Goal: Task Accomplishment & Management: Manage account settings

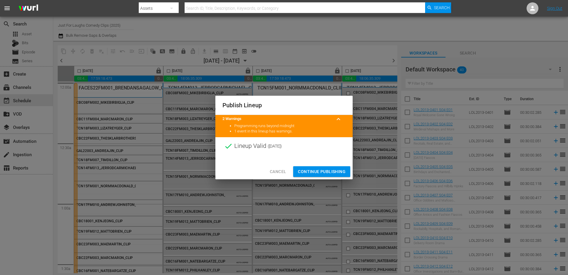
click at [318, 173] on span "Continue Publishing" at bounding box center [322, 171] width 48 height 7
click at [321, 172] on div "Publish Lineup 2 Warnings keyboard_arrow_up Programming runs beyond midnight 1 …" at bounding box center [284, 137] width 568 height 275
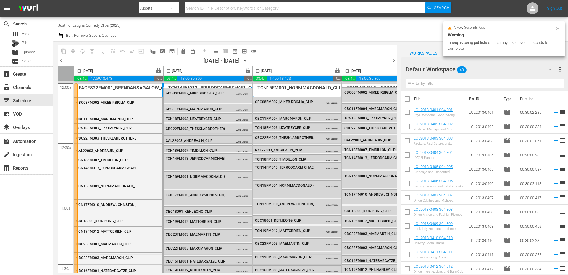
scroll to position [536, 169]
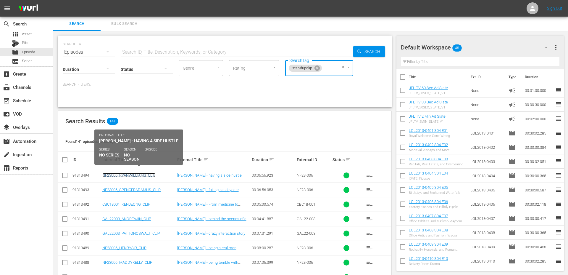
click at [154, 175] on link "NF23006_RYANWILLIAMS_CLIP" at bounding box center [128, 175] width 53 height 4
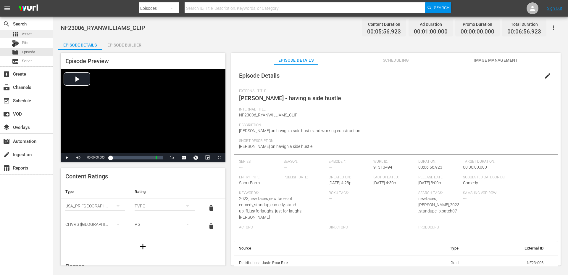
click at [27, 33] on span "Asset" at bounding box center [27, 34] width 10 height 6
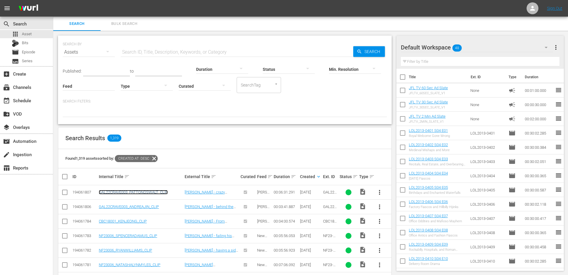
click at [141, 191] on link "GAL22CRAVE003_PATTONOSWALT_CLIP" at bounding box center [133, 192] width 69 height 4
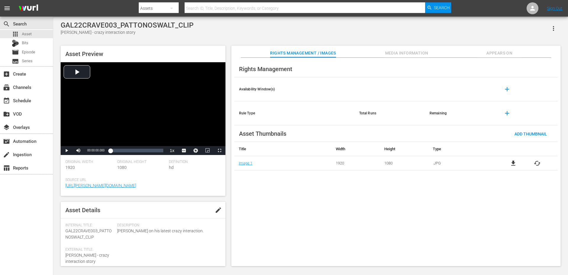
click at [414, 54] on span "Media Information" at bounding box center [407, 52] width 44 height 7
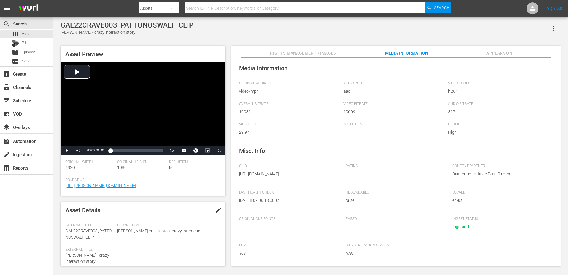
scroll to position [13, 0]
click at [23, 36] on span "Asset" at bounding box center [27, 34] width 10 height 6
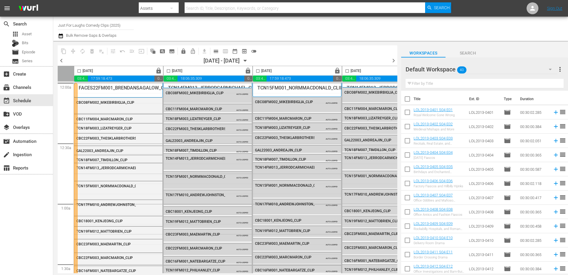
scroll to position [409, 304]
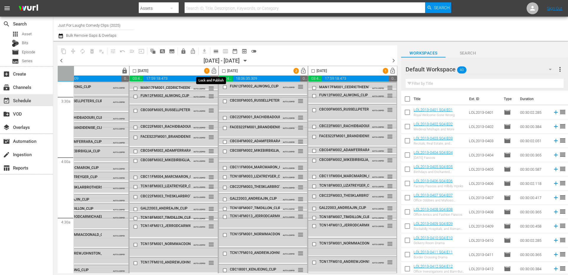
click at [211, 70] on span "lock_open" at bounding box center [214, 70] width 7 height 7
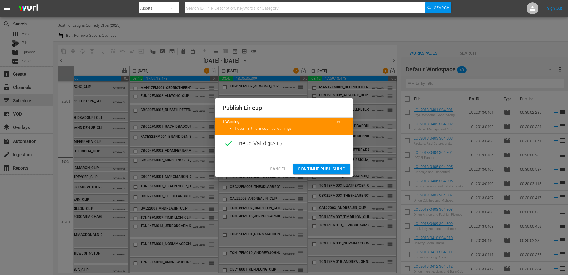
click at [317, 167] on span "Continue Publishing" at bounding box center [322, 168] width 48 height 7
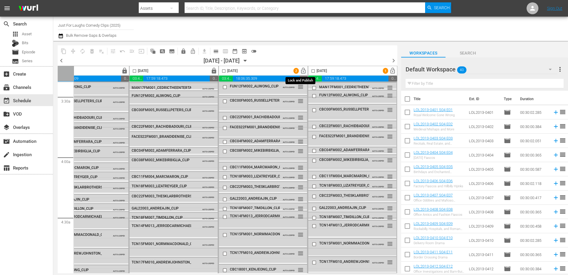
click at [301, 72] on span "lock_open" at bounding box center [303, 70] width 7 height 7
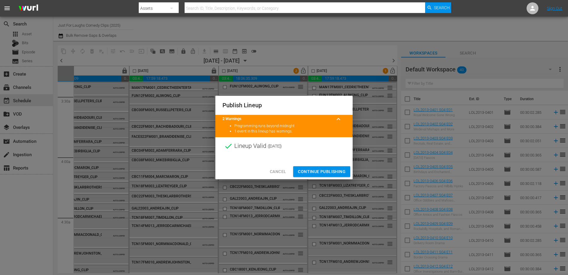
drag, startPoint x: 327, startPoint y: 170, endPoint x: 363, endPoint y: 155, distance: 38.5
click at [327, 170] on span "Continue Publishing" at bounding box center [322, 171] width 48 height 7
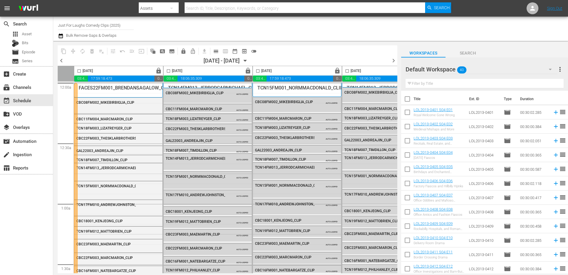
scroll to position [409, 304]
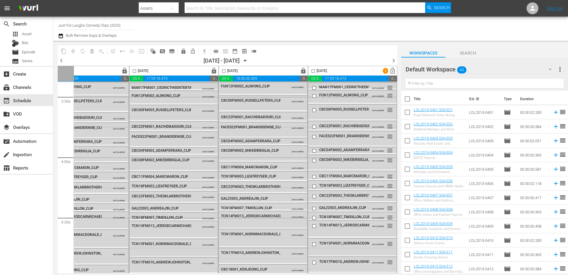
click at [391, 71] on span "lock_open" at bounding box center [392, 70] width 7 height 7
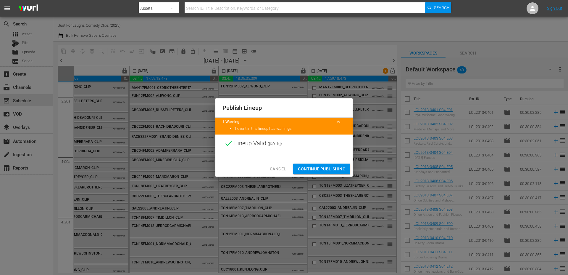
click at [324, 167] on span "Continue Publishing" at bounding box center [322, 168] width 48 height 7
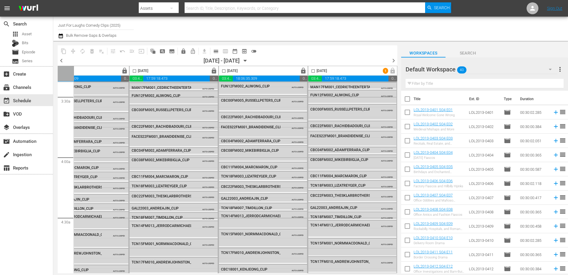
scroll to position [0, 304]
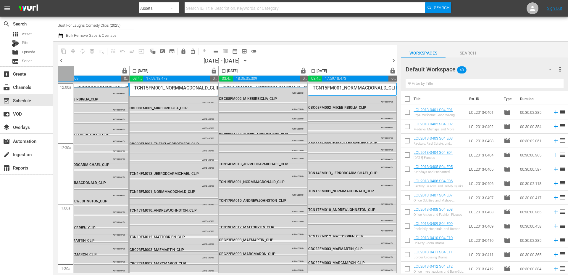
click at [381, 49] on div "content_copy compress autorenew_outlined delete_forever_outlined playlist_remov…" at bounding box center [228, 51] width 340 height 12
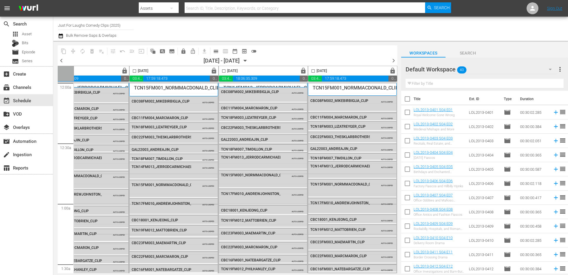
click at [393, 63] on span "chevron_right" at bounding box center [393, 60] width 7 height 7
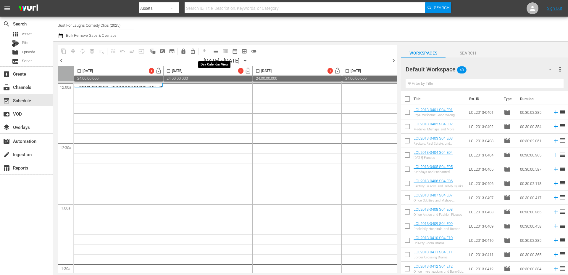
click at [216, 50] on span "calendar_view_day_outlined" at bounding box center [216, 51] width 6 height 6
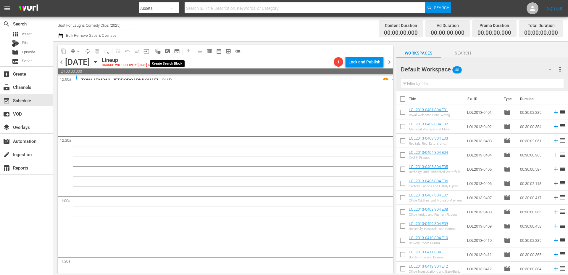
click at [168, 52] on span "pageview_outlined" at bounding box center [168, 51] width 6 height 6
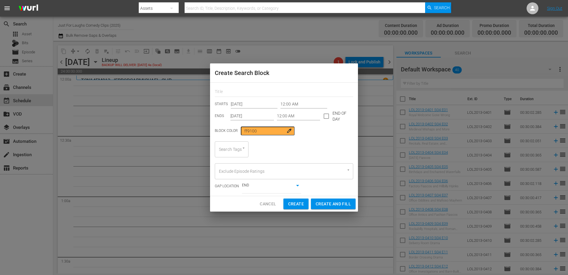
click at [237, 154] on div "Search Tags" at bounding box center [232, 149] width 34 height 16
type input "cli"
click at [228, 166] on span "standupclip" at bounding box center [231, 165] width 22 height 6
click at [288, 115] on input "12:00 AM" at bounding box center [298, 116] width 43 height 9
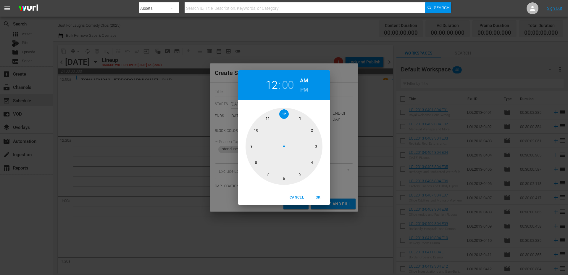
click at [310, 161] on div at bounding box center [284, 146] width 77 height 77
click at [299, 199] on span "Cancel" at bounding box center [297, 197] width 14 height 6
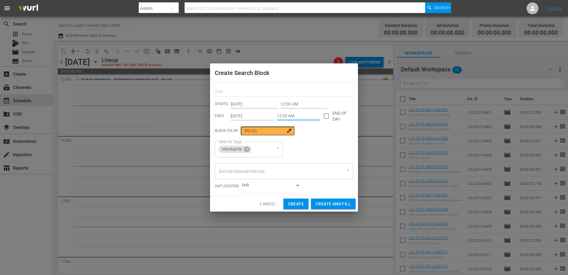
click at [294, 117] on input "12:00 AM" at bounding box center [298, 116] width 43 height 9
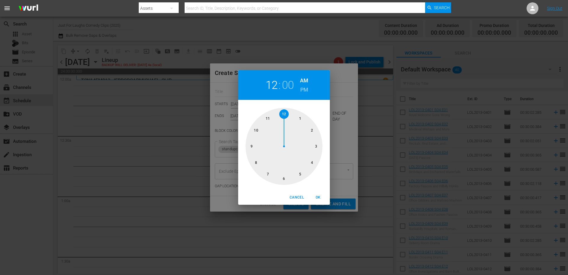
click at [318, 146] on div at bounding box center [284, 146] width 77 height 77
click at [285, 180] on div at bounding box center [284, 146] width 77 height 77
click at [320, 195] on span "OK" at bounding box center [318, 197] width 14 height 6
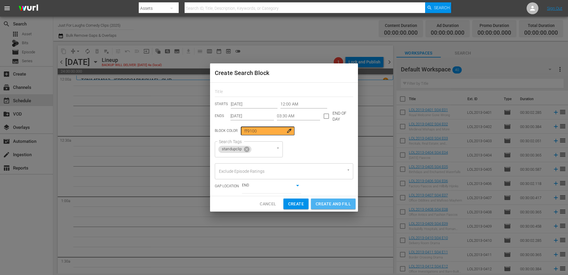
click at [331, 199] on button "Create and Fill" at bounding box center [333, 203] width 45 height 11
type input "12:00 AM"
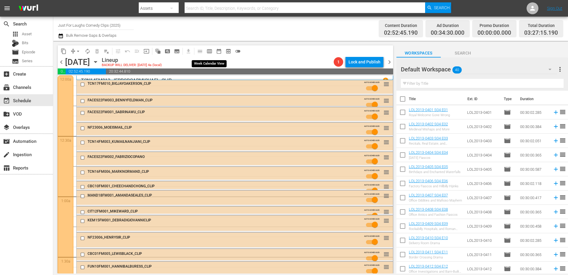
click at [210, 53] on span "calendar_view_week_outlined" at bounding box center [210, 51] width 6 height 6
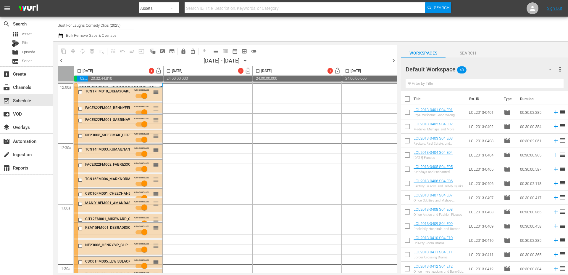
click at [79, 72] on input "checkbox" at bounding box center [79, 72] width 7 height 7
checkbox input "true"
click at [81, 55] on button "autorenew_outlined" at bounding box center [82, 50] width 9 height 9
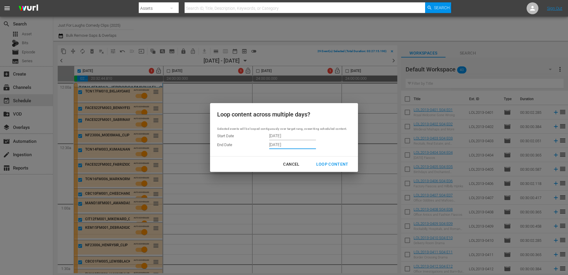
click at [304, 144] on input "10/21/2025" at bounding box center [292, 144] width 47 height 9
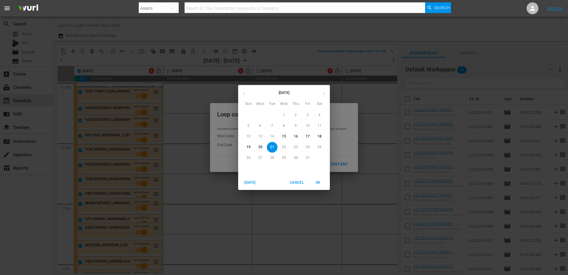
click at [305, 138] on span "17" at bounding box center [307, 136] width 11 height 5
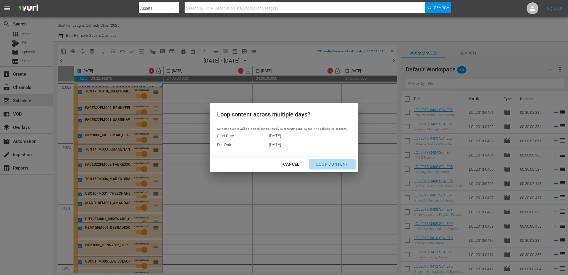
click at [334, 164] on div "Loop Content" at bounding box center [333, 163] width 42 height 7
type input "10/21/2025"
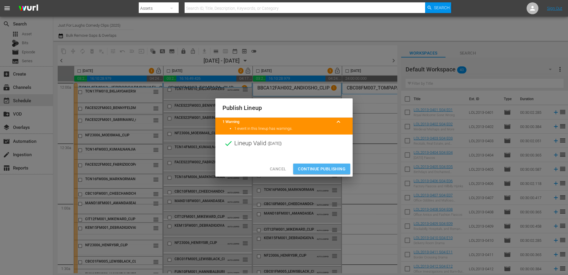
click at [319, 170] on span "Continue Publishing" at bounding box center [322, 168] width 48 height 7
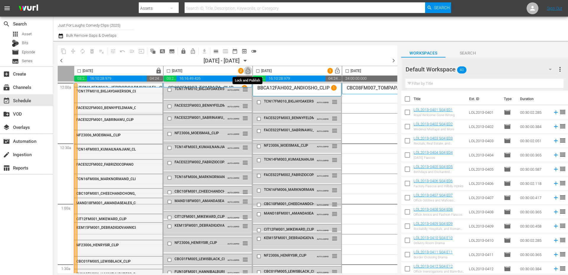
click at [246, 72] on span "lock_open" at bounding box center [248, 70] width 7 height 7
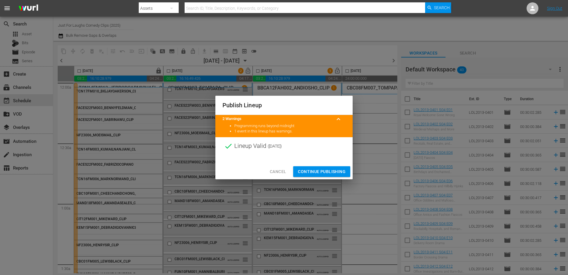
click at [322, 175] on span "Continue Publishing" at bounding box center [322, 171] width 48 height 7
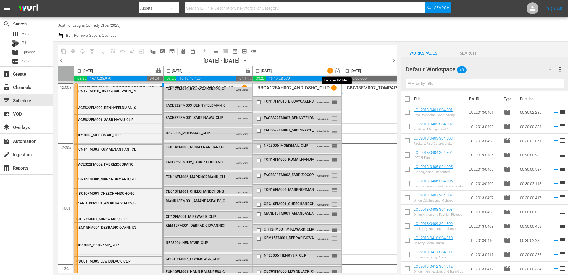
click at [339, 70] on span "lock_open" at bounding box center [337, 70] width 7 height 7
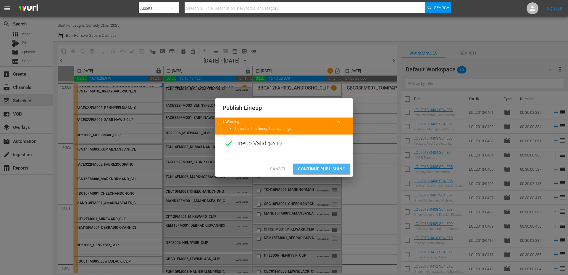
click at [331, 168] on span "Continue Publishing" at bounding box center [322, 168] width 48 height 7
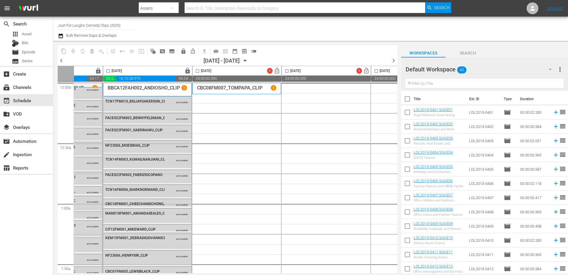
scroll to position [0, 169]
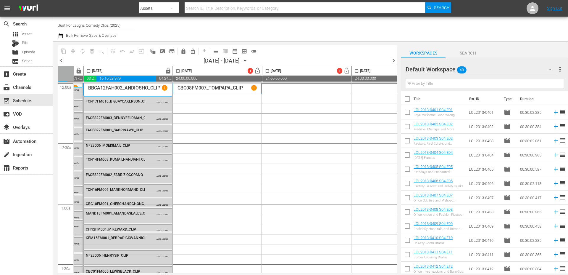
click at [189, 73] on div "Saturday, October 18th" at bounding box center [182, 70] width 19 height 7
click at [186, 70] on div "Saturday, October 18th" at bounding box center [182, 70] width 19 height 7
click at [217, 50] on span "calendar_view_day_outlined" at bounding box center [216, 51] width 6 height 6
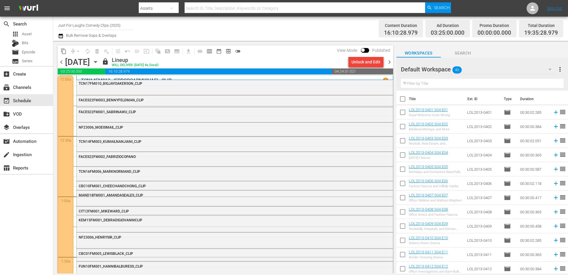
click at [388, 64] on span "chevron_right" at bounding box center [389, 61] width 7 height 7
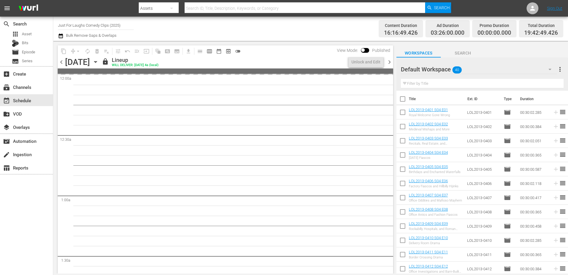
click at [388, 64] on span "chevron_right" at bounding box center [389, 61] width 7 height 7
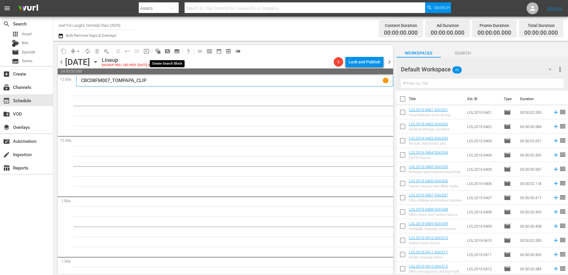
click at [167, 53] on span "pageview_outlined" at bounding box center [168, 51] width 6 height 6
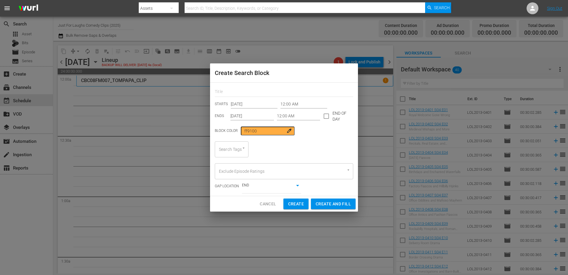
click at [229, 147] on input "Search Tags" at bounding box center [223, 149] width 12 height 11
type input "clip"
click at [239, 165] on span "standupclip" at bounding box center [231, 165] width 22 height 6
click at [330, 203] on span "Create and Fill" at bounding box center [333, 203] width 35 height 7
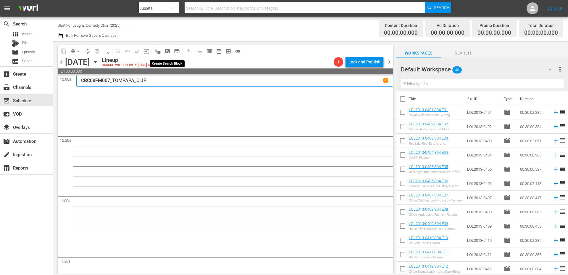
click at [167, 52] on span "pageview_outlined" at bounding box center [168, 51] width 6 height 6
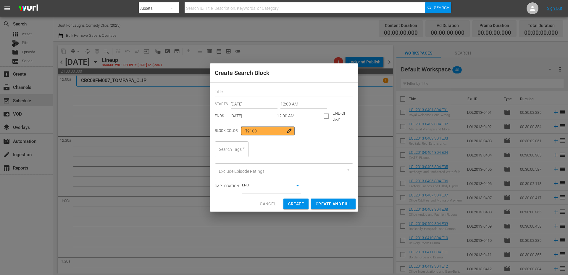
click at [224, 150] on input "Search Tags" at bounding box center [223, 149] width 12 height 11
type input "clip"
click at [228, 162] on span "standupclip" at bounding box center [231, 165] width 22 height 6
click at [291, 117] on input "12:00 AM" at bounding box center [298, 116] width 43 height 9
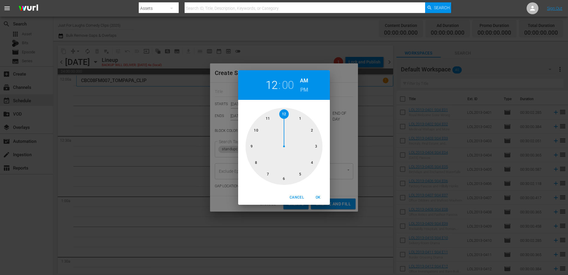
click at [316, 146] on div at bounding box center [284, 146] width 77 height 77
click at [286, 178] on div at bounding box center [284, 146] width 77 height 77
click at [321, 196] on span "OK" at bounding box center [318, 197] width 14 height 6
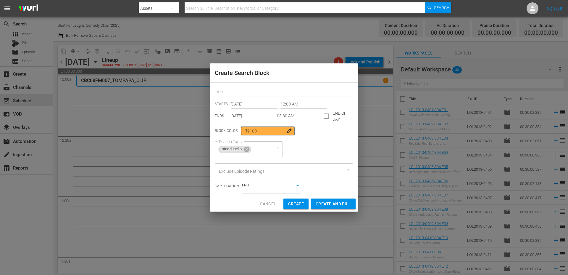
click at [325, 204] on span "Create and Fill" at bounding box center [333, 203] width 35 height 7
type input "12:00 AM"
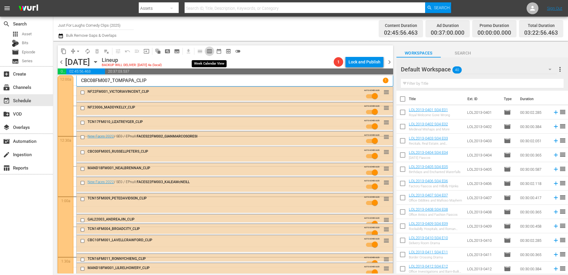
click at [211, 52] on span "calendar_view_week_outlined" at bounding box center [210, 51] width 6 height 6
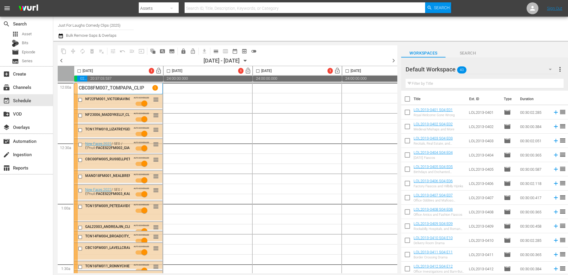
click at [79, 70] on input "checkbox" at bounding box center [79, 72] width 7 height 7
checkbox input "true"
click at [83, 53] on span "autorenew_outlined" at bounding box center [83, 51] width 6 height 6
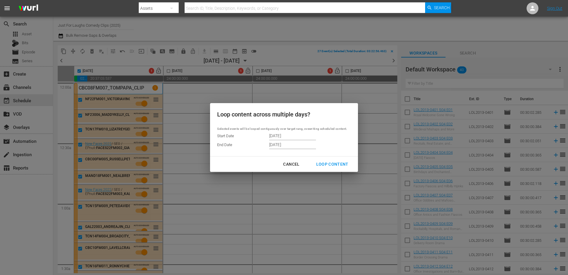
click at [297, 144] on input "[DATE]" at bounding box center [292, 144] width 47 height 9
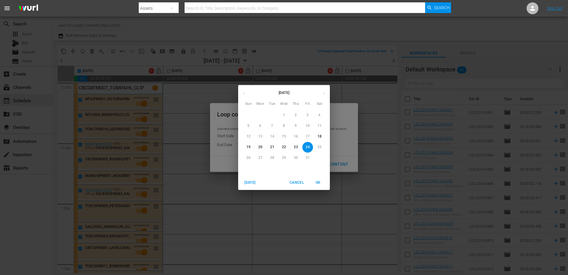
click at [261, 146] on p "20" at bounding box center [260, 146] width 4 height 5
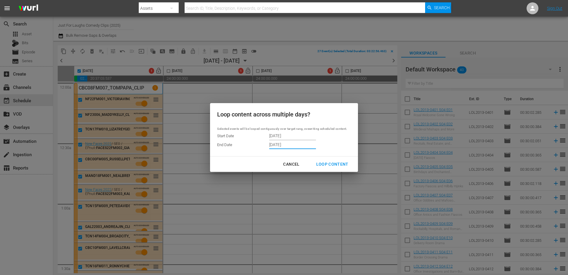
click at [332, 164] on div "Loop Content" at bounding box center [333, 163] width 42 height 7
type input "[DATE]"
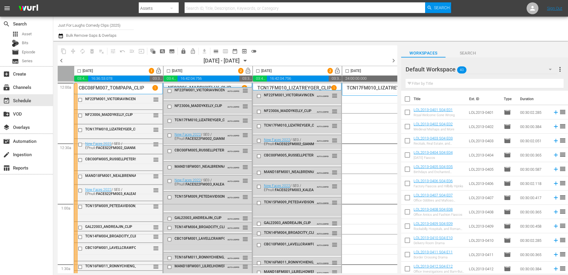
checkbox input "false"
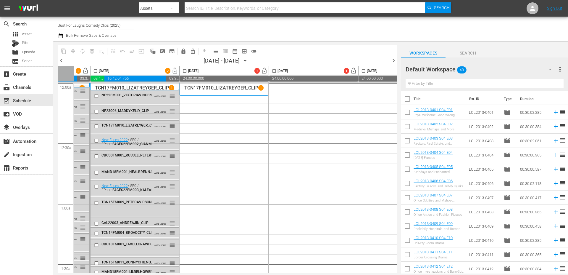
scroll to position [0, 171]
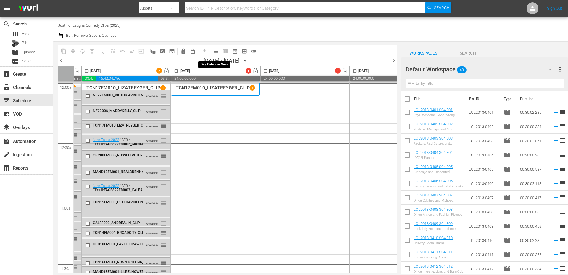
click at [217, 54] on span "calendar_view_day_outlined" at bounding box center [216, 51] width 6 height 6
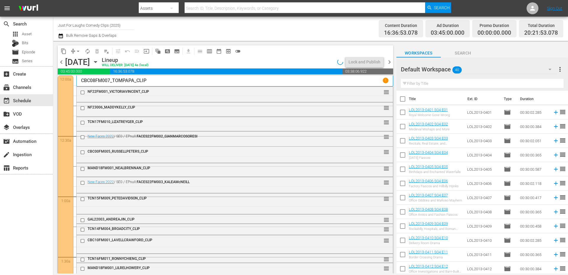
click at [389, 61] on span "chevron_right" at bounding box center [389, 61] width 7 height 7
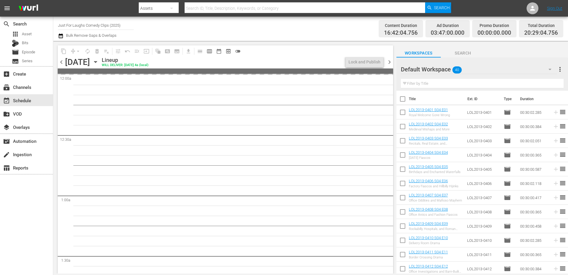
click at [389, 61] on span "chevron_right" at bounding box center [389, 61] width 7 height 7
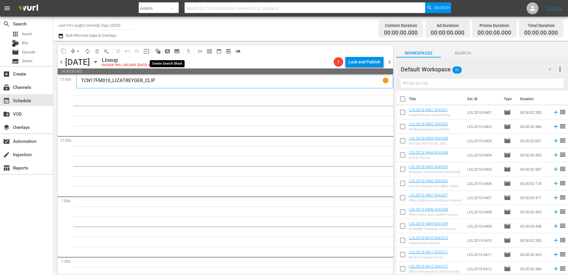
click at [165, 49] on span "pageview_outlined" at bounding box center [168, 51] width 6 height 6
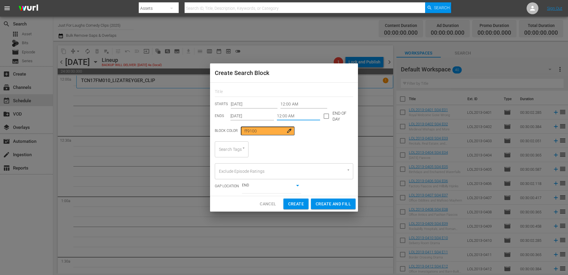
click at [293, 113] on input "12:00 AM" at bounding box center [298, 116] width 43 height 9
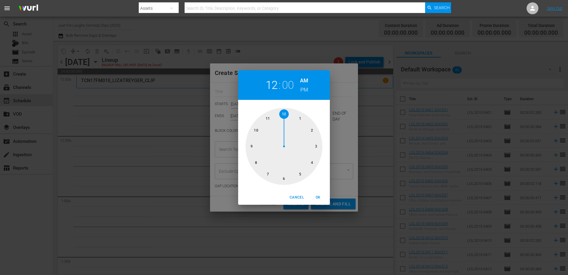
click at [317, 150] on div at bounding box center [284, 146] width 77 height 77
click at [285, 181] on div at bounding box center [284, 146] width 77 height 77
click at [320, 194] on span "OK" at bounding box center [318, 197] width 14 height 6
type input "03:30 AM"
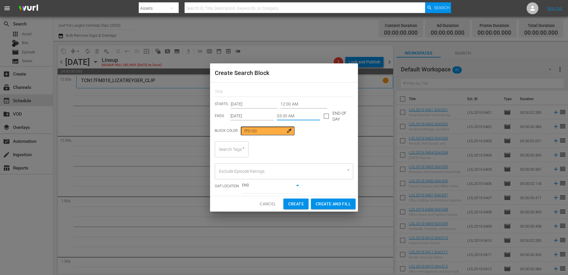
click at [234, 154] on div "Search Tags" at bounding box center [232, 149] width 34 height 16
type input "s"
type input "c"
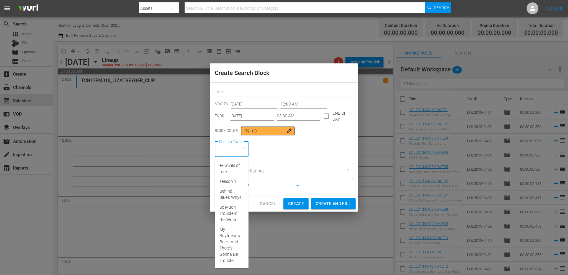
type input "s"
type input "b"
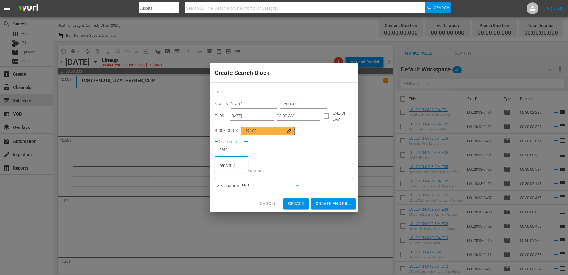
type input "batch"
click at [236, 165] on li "batch07" at bounding box center [232, 165] width 34 height 10
click at [332, 202] on span "Create and Fill" at bounding box center [333, 203] width 35 height 7
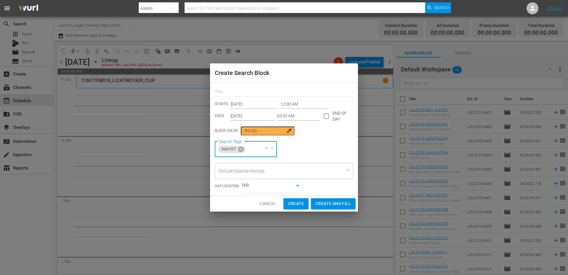
type input "12:00 AM"
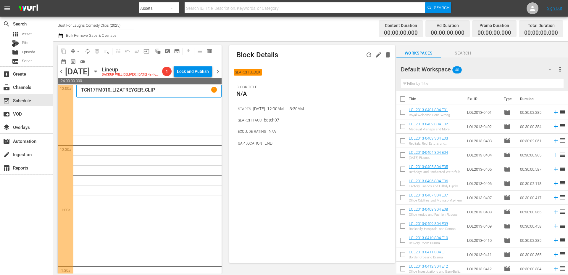
click at [56, 125] on div "content_copy compress arrow_drop_down autorenew_outlined delete_forever_outline…" at bounding box center [138, 157] width 170 height 232
click at [323, 34] on div "Channel Title Just For Laughs Comedy Clips (2025) Bulk Remove Gaps & Overlaps" at bounding box center [196, 28] width 276 height 21
click at [228, 62] on span "Block Details SEARCH BLOCK BLOCK TITLE N/A STARTS Oct 21, 2025 12:00AM - 3:30AM…" at bounding box center [311, 157] width 172 height 232
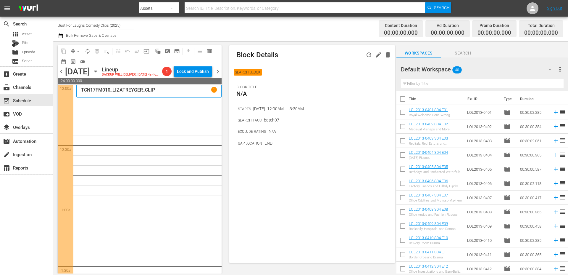
click at [64, 71] on span "chevron_left" at bounding box center [61, 71] width 7 height 7
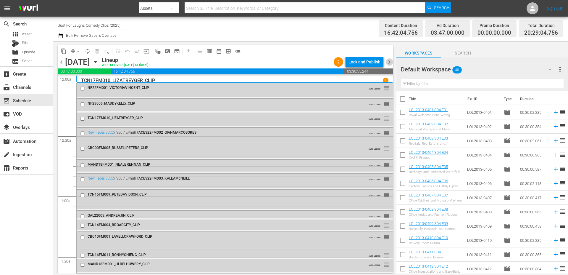
click at [386, 65] on span "chevron_right" at bounding box center [389, 61] width 7 height 7
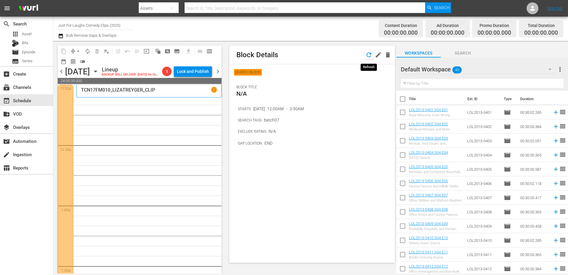
click at [367, 54] on icon "button" at bounding box center [369, 54] width 5 height 5
click at [389, 54] on icon "button" at bounding box center [388, 54] width 4 height 5
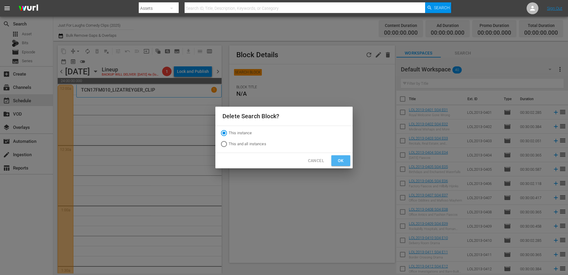
click at [337, 162] on span "Ok" at bounding box center [340, 160] width 9 height 7
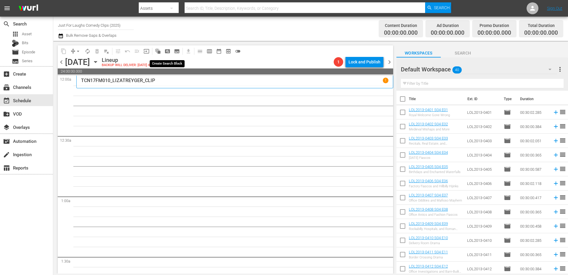
click at [169, 50] on span "pageview_outlined" at bounding box center [168, 51] width 6 height 6
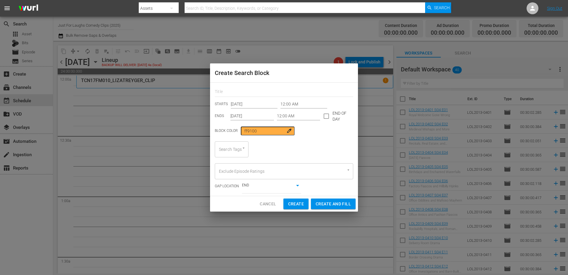
click at [292, 116] on input "12:00 AM" at bounding box center [298, 116] width 43 height 9
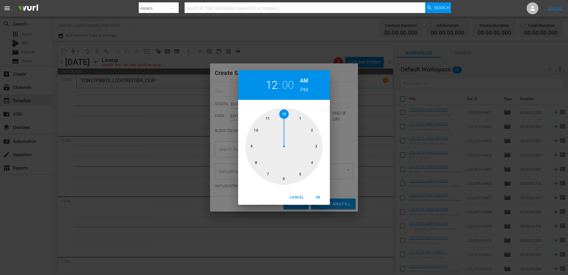
click at [317, 148] on div at bounding box center [284, 146] width 77 height 77
click at [283, 179] on div at bounding box center [284, 146] width 77 height 77
click at [318, 199] on span "OK" at bounding box center [318, 197] width 14 height 6
type input "03:30 AM"
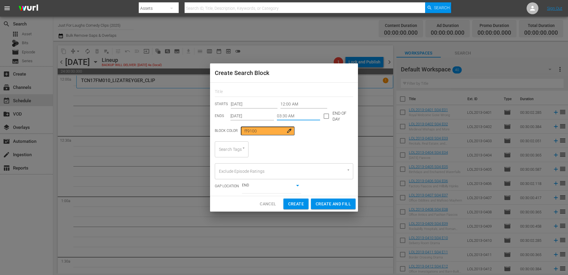
click at [238, 150] on div at bounding box center [241, 148] width 11 height 6
type input "clip"
click at [234, 163] on span "standupclip" at bounding box center [231, 165] width 22 height 6
click at [328, 205] on span "Create and Fill" at bounding box center [333, 203] width 35 height 7
type input "12:00 AM"
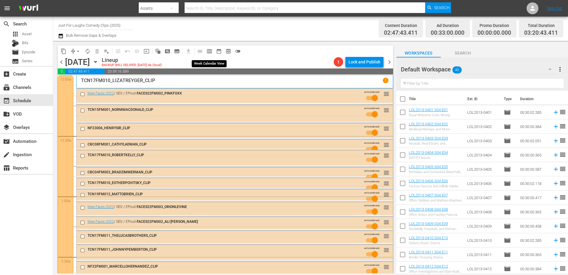
click at [209, 51] on span "calendar_view_week_outlined" at bounding box center [210, 51] width 6 height 6
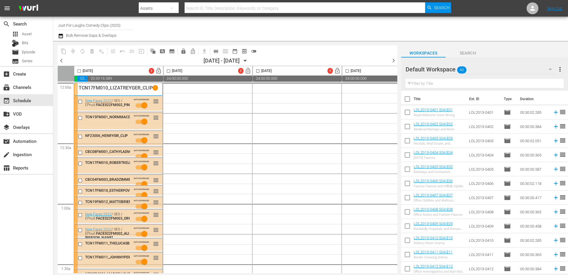
click at [79, 71] on input "checkbox" at bounding box center [79, 72] width 7 height 7
checkbox input "true"
click at [83, 52] on span "autorenew_outlined" at bounding box center [83, 51] width 6 height 6
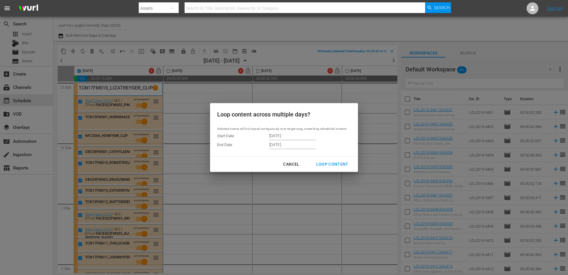
click at [288, 143] on input "[DATE]" at bounding box center [292, 144] width 47 height 9
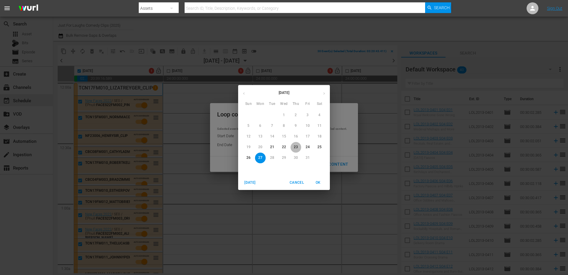
click at [295, 148] on p "23" at bounding box center [296, 146] width 4 height 5
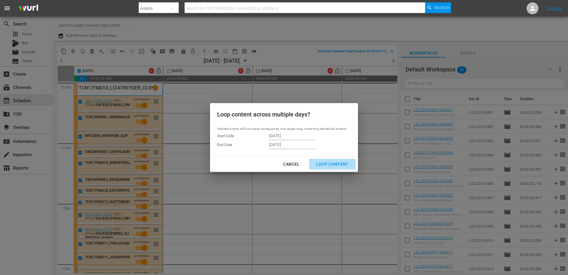
click at [332, 162] on div "Loop Content" at bounding box center [333, 163] width 42 height 7
type input "[DATE]"
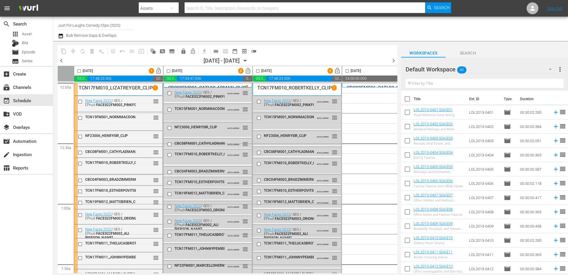
checkbox input "false"
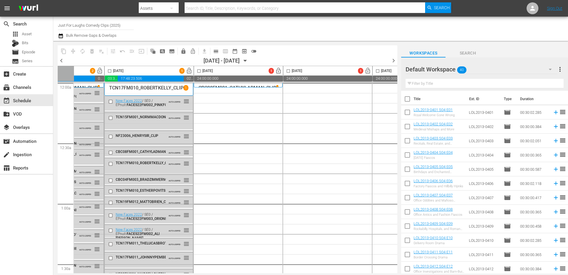
scroll to position [0, 168]
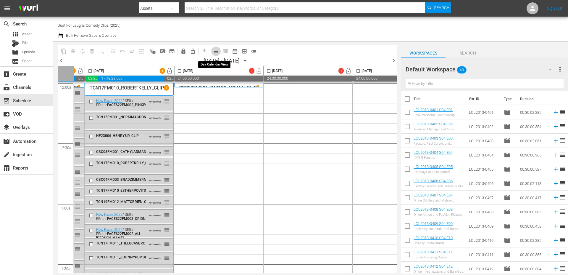
click at [216, 51] on span "calendar_view_day_outlined" at bounding box center [216, 51] width 6 height 6
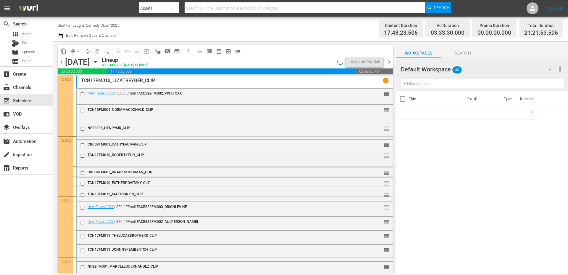
click at [389, 62] on span "chevron_right" at bounding box center [389, 61] width 7 height 7
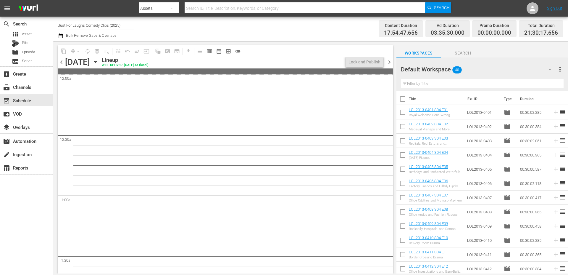
click at [389, 62] on span "chevron_right" at bounding box center [389, 61] width 7 height 7
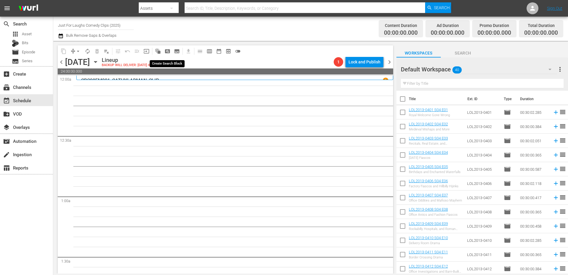
click at [169, 49] on span "pageview_outlined" at bounding box center [168, 51] width 6 height 6
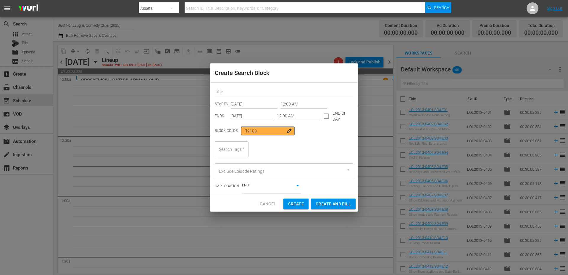
click at [306, 115] on input "12:00 AM" at bounding box center [298, 116] width 43 height 9
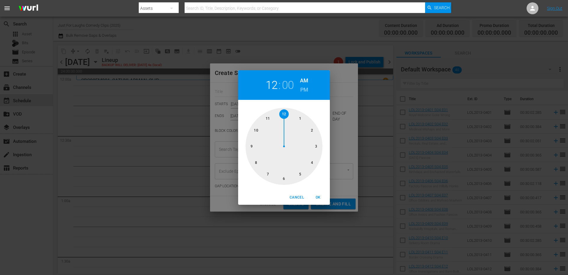
click at [316, 145] on div at bounding box center [284, 146] width 77 height 77
click at [285, 179] on div at bounding box center [284, 146] width 77 height 77
click at [317, 194] on span "OK" at bounding box center [318, 197] width 14 height 6
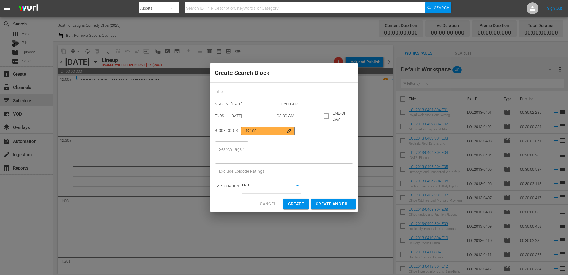
type input "03:30 AM"
click at [236, 152] on div "Search Tags" at bounding box center [232, 149] width 34 height 16
type input "clip"
click at [234, 168] on span "standupclip" at bounding box center [231, 165] width 22 height 6
click at [329, 204] on span "Create and Fill" at bounding box center [333, 203] width 35 height 7
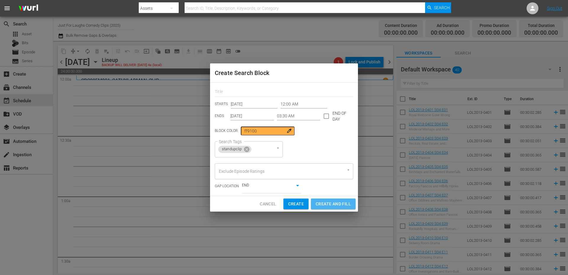
type input "12:00 AM"
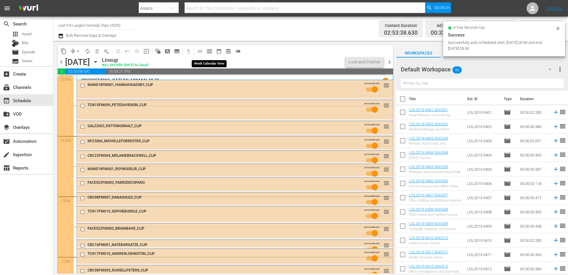
click at [208, 51] on span "calendar_view_week_outlined" at bounding box center [210, 51] width 6 height 6
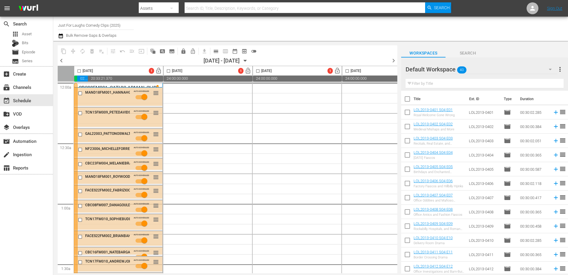
click at [79, 72] on input "checkbox" at bounding box center [79, 72] width 7 height 7
checkbox input "true"
click at [81, 51] on span "autorenew_outlined" at bounding box center [83, 51] width 6 height 6
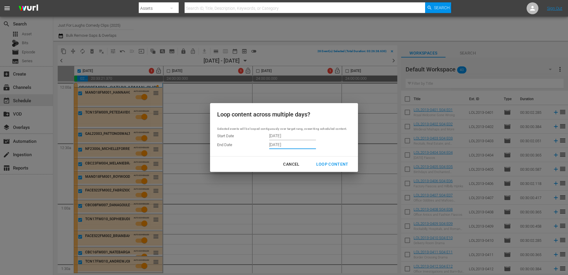
click at [296, 144] on input "[DATE]" at bounding box center [292, 144] width 47 height 9
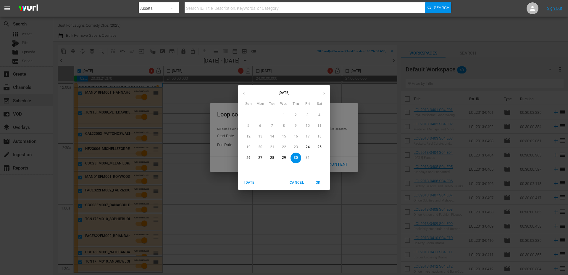
click at [308, 147] on p "24" at bounding box center [308, 146] width 4 height 5
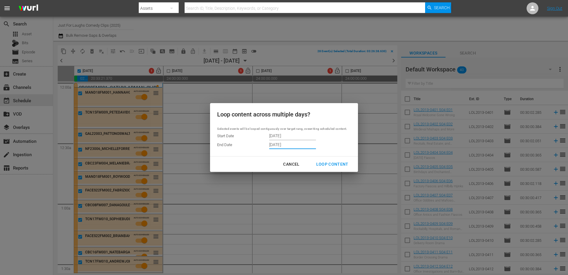
click at [296, 144] on input "[DATE]" at bounding box center [292, 144] width 47 height 9
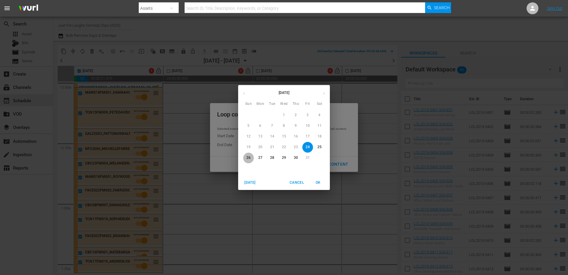
click at [250, 158] on p "26" at bounding box center [248, 157] width 4 height 5
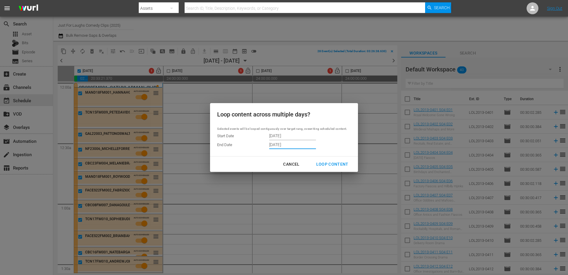
click at [330, 162] on div "Loop Content" at bounding box center [333, 163] width 42 height 7
type input "[DATE]"
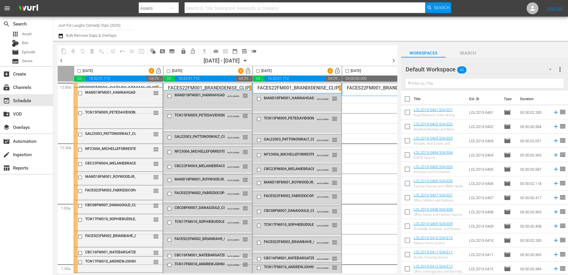
checkbox input "false"
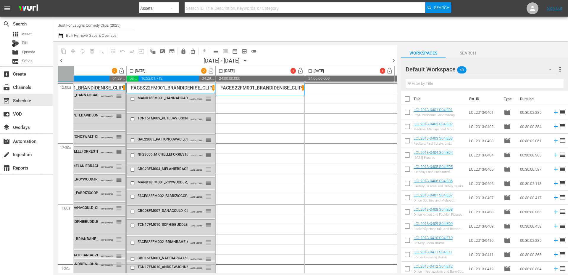
scroll to position [0, 142]
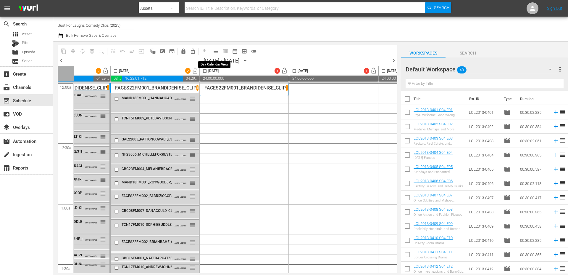
click at [218, 49] on span "calendar_view_day_outlined" at bounding box center [216, 51] width 6 height 6
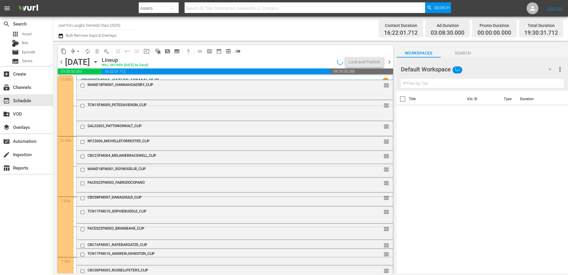
click at [389, 62] on span "chevron_right" at bounding box center [389, 61] width 7 height 7
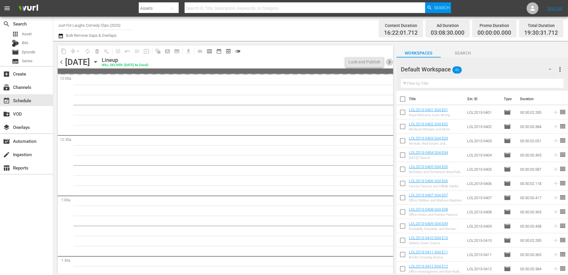
click at [389, 62] on span "chevron_right" at bounding box center [389, 61] width 7 height 7
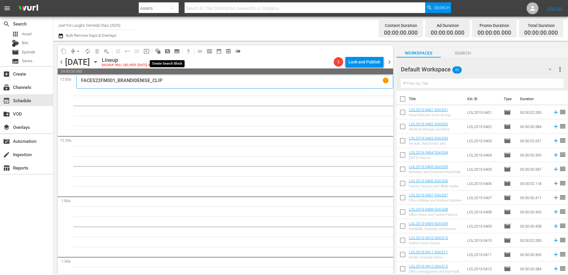
click at [167, 51] on span "pageview_outlined" at bounding box center [168, 51] width 6 height 6
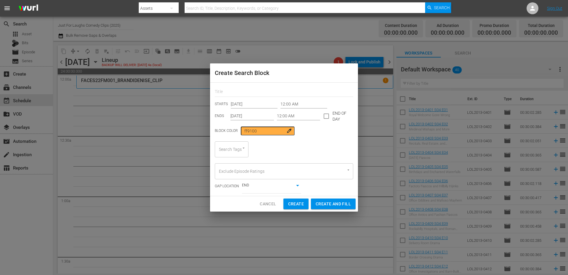
click at [293, 117] on input "12:00 AM" at bounding box center [298, 116] width 43 height 9
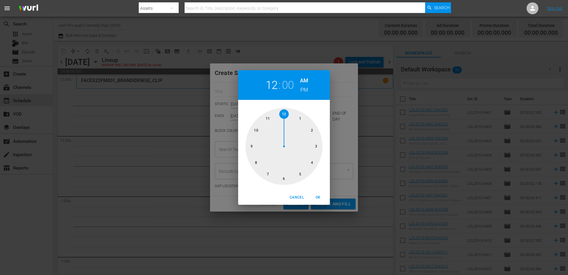
click at [317, 148] on div at bounding box center [284, 146] width 77 height 77
click at [286, 180] on div at bounding box center [284, 146] width 77 height 77
click at [319, 196] on span "OK" at bounding box center [318, 197] width 14 height 6
type input "03:30 AM"
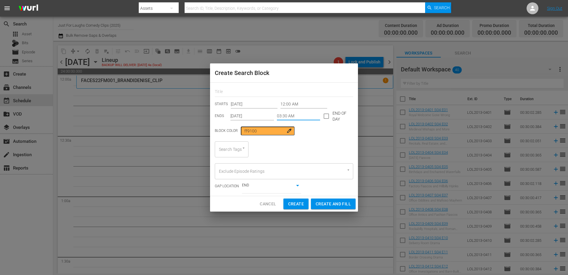
click at [240, 146] on div at bounding box center [241, 148] width 11 height 6
type input "clip"
click at [236, 161] on li "standupclip" at bounding box center [232, 165] width 34 height 10
click at [320, 204] on span "Create and Fill" at bounding box center [333, 203] width 35 height 7
type input "12:00 AM"
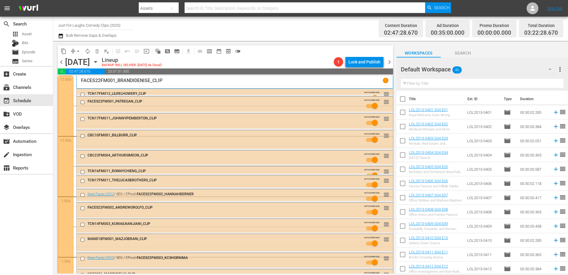
click at [209, 51] on span "calendar_view_week_outlined" at bounding box center [210, 51] width 6 height 6
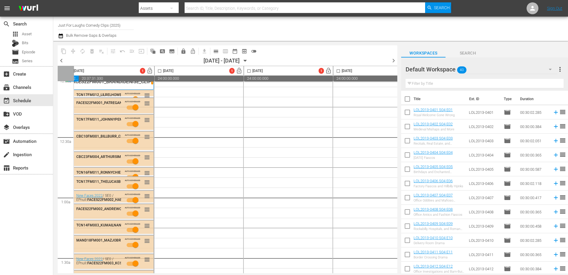
scroll to position [6, 0]
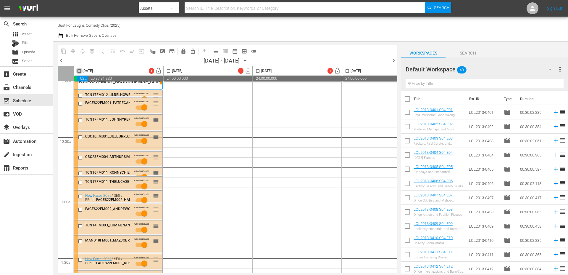
click at [78, 71] on input "checkbox" at bounding box center [79, 72] width 7 height 7
checkbox input "true"
click at [83, 53] on span "autorenew_outlined" at bounding box center [83, 51] width 6 height 6
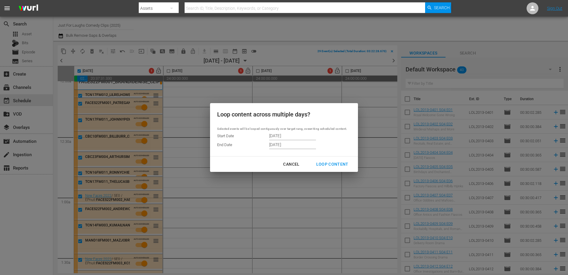
click at [278, 146] on input "[DATE]" at bounding box center [292, 144] width 47 height 9
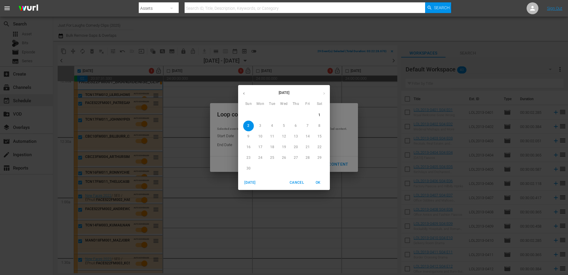
click at [244, 94] on icon "button" at bounding box center [244, 93] width 4 height 4
click at [308, 157] on p "31" at bounding box center [308, 157] width 4 height 5
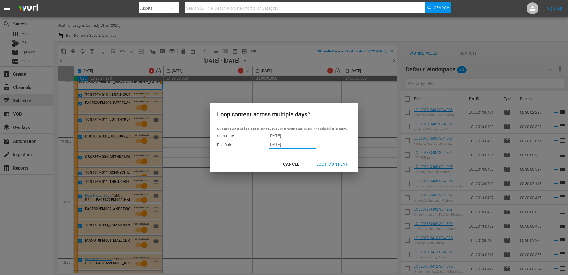
click at [334, 165] on div "Loop Content" at bounding box center [333, 163] width 42 height 7
type input "11/02/2025"
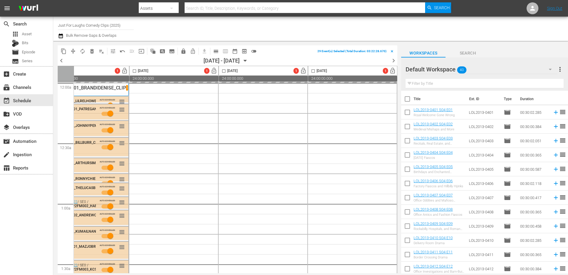
scroll to position [0, 0]
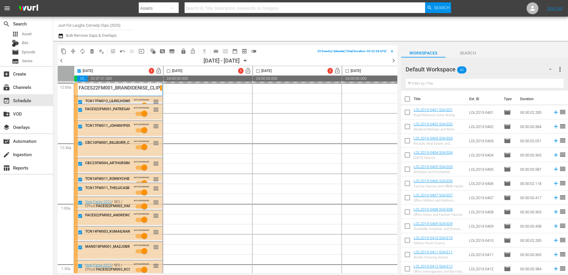
click at [62, 62] on span "chevron_left" at bounding box center [61, 60] width 7 height 7
checkbox input "false"
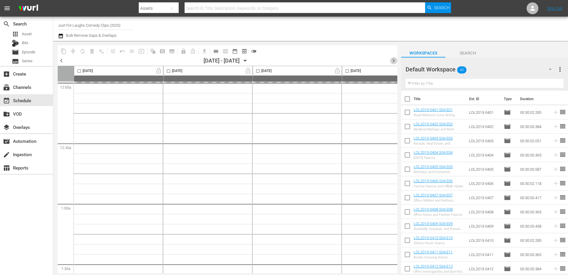
click at [394, 59] on span "chevron_right" at bounding box center [393, 60] width 7 height 7
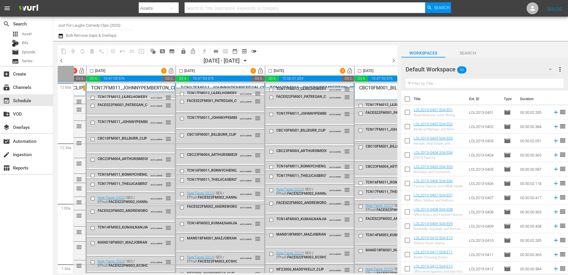
scroll to position [0, 84]
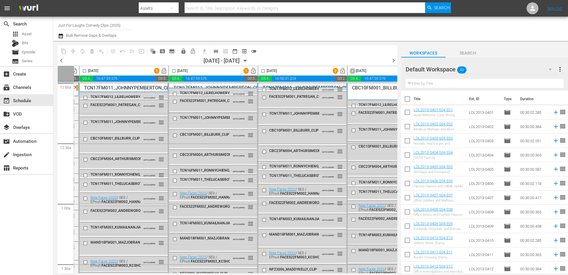
click at [353, 71] on input "checkbox" at bounding box center [352, 72] width 7 height 7
checkbox input "true"
click at [263, 71] on input "checkbox" at bounding box center [263, 72] width 7 height 7
checkbox input "true"
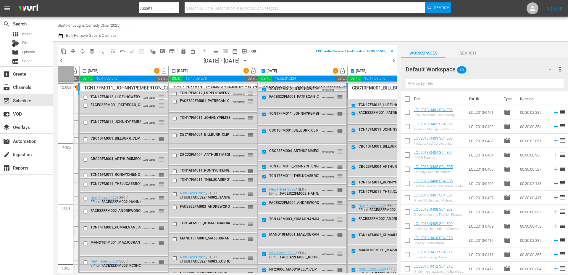
click at [173, 70] on input "checkbox" at bounding box center [173, 72] width 7 height 7
checkbox input "true"
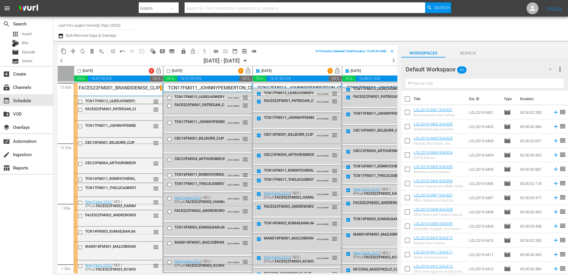
click at [166, 70] on input "checkbox" at bounding box center [168, 72] width 7 height 7
checkbox input "true"
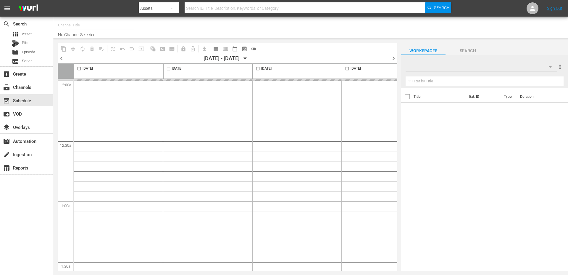
type input "Just For Laughs Comedy Clips (2025)"
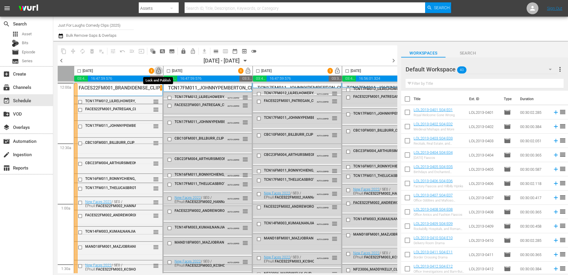
click at [158, 71] on span "lock_open" at bounding box center [158, 70] width 7 height 7
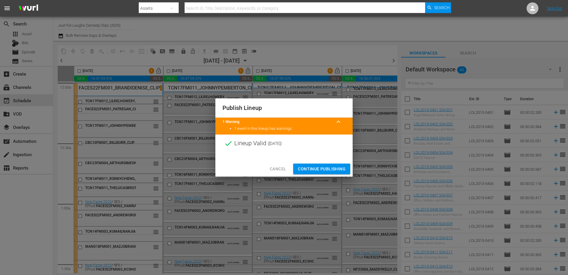
drag, startPoint x: 336, startPoint y: 170, endPoint x: 359, endPoint y: 114, distance: 60.6
click at [336, 170] on span "Continue Publishing" at bounding box center [322, 168] width 48 height 7
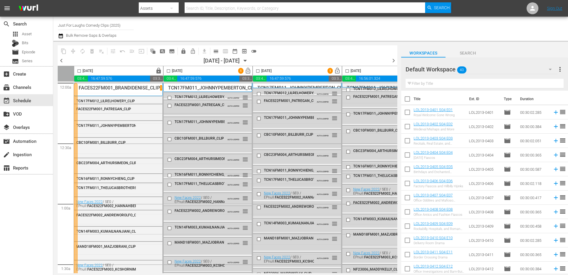
click at [62, 62] on span "chevron_left" at bounding box center [61, 60] width 7 height 7
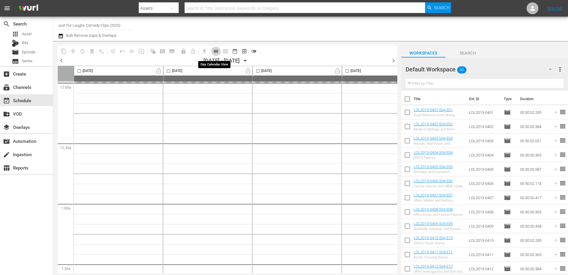
click at [216, 52] on span "calendar_view_day_outlined" at bounding box center [216, 51] width 6 height 6
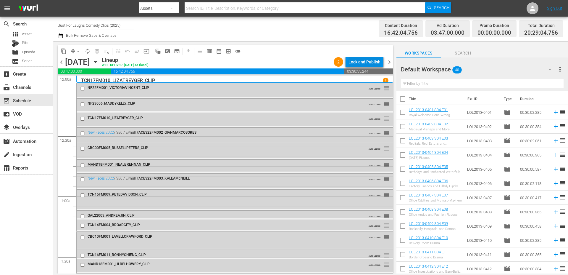
click at [354, 59] on div "Lock and Publish" at bounding box center [365, 62] width 32 height 11
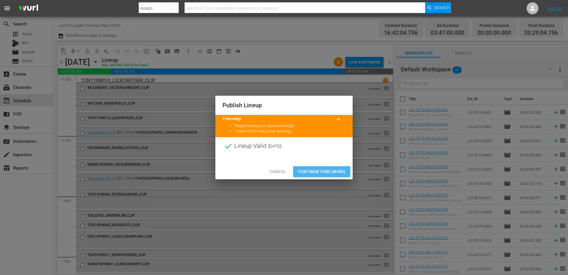
click at [318, 172] on span "Continue Publishing" at bounding box center [322, 171] width 48 height 7
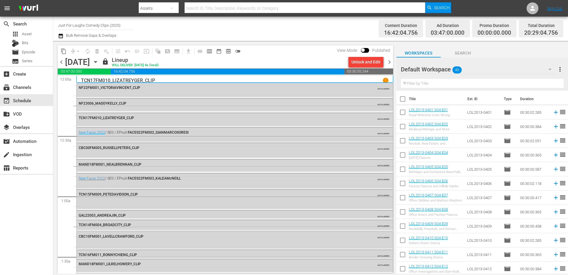
click at [391, 61] on span "chevron_right" at bounding box center [389, 61] width 7 height 7
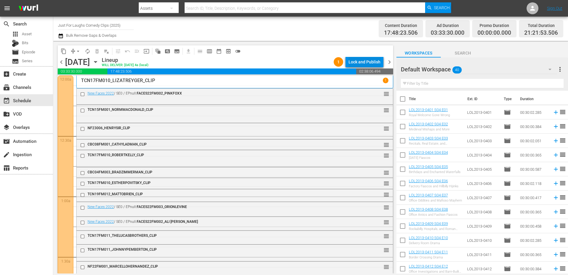
click at [363, 61] on div "Lock and Publish" at bounding box center [365, 62] width 32 height 11
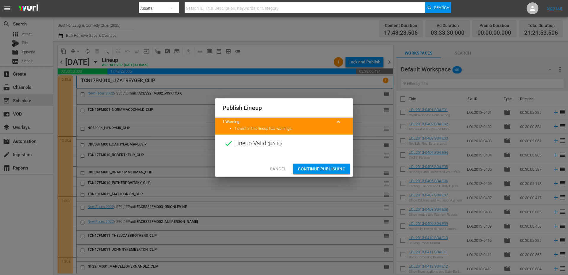
click at [325, 166] on span "Continue Publishing" at bounding box center [322, 168] width 48 height 7
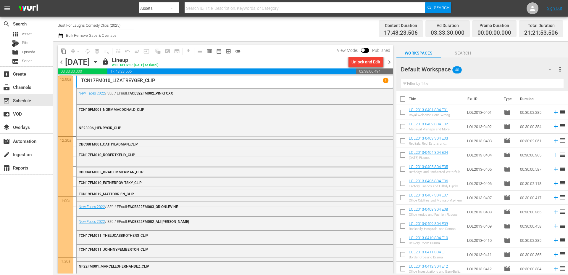
click at [389, 64] on span "chevron_right" at bounding box center [389, 61] width 7 height 7
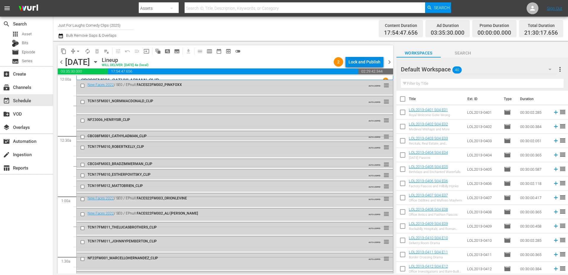
click at [371, 62] on div "Lock and Publish" at bounding box center [365, 62] width 32 height 11
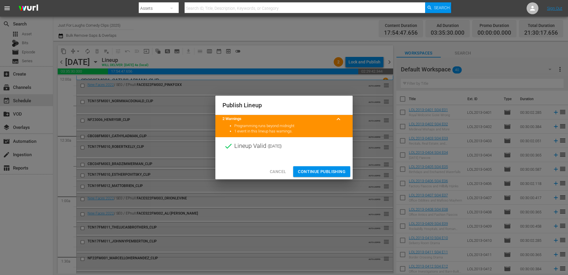
click at [323, 169] on span "Continue Publishing" at bounding box center [322, 171] width 48 height 7
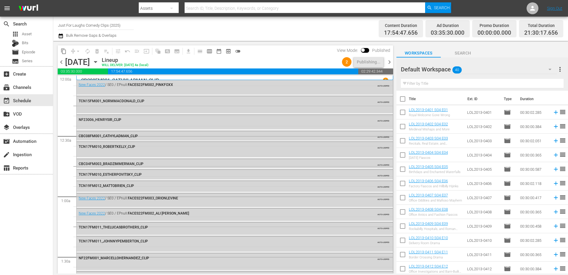
click at [391, 60] on span "chevron_right" at bounding box center [389, 61] width 7 height 7
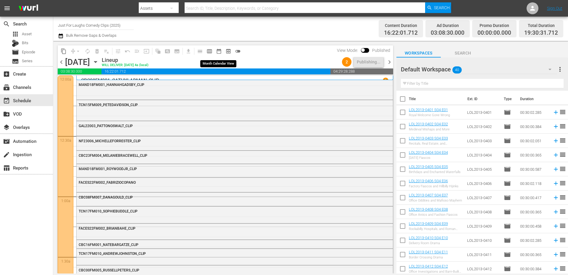
click at [212, 50] on span "calendar_view_week_outlined" at bounding box center [210, 51] width 6 height 6
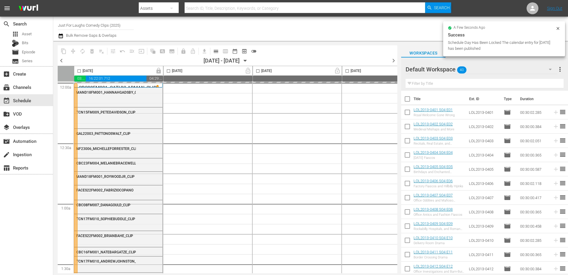
click at [60, 62] on span "chevron_left" at bounding box center [61, 60] width 7 height 7
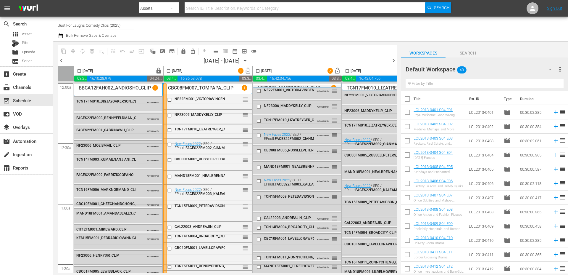
click at [60, 62] on span "chevron_left" at bounding box center [61, 60] width 7 height 7
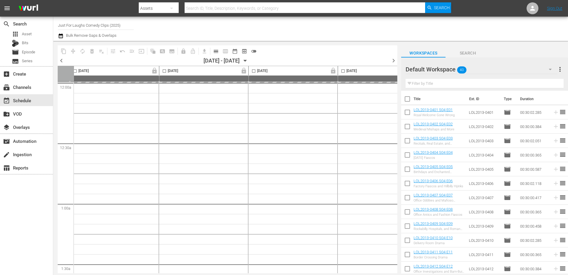
scroll to position [0, 218]
click at [394, 60] on span "chevron_right" at bounding box center [393, 60] width 7 height 7
click at [392, 62] on span "chevron_right" at bounding box center [393, 60] width 7 height 7
click at [218, 50] on span "calendar_view_day_outlined" at bounding box center [216, 51] width 6 height 6
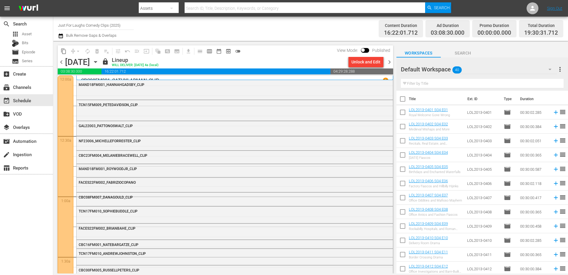
click at [390, 62] on span "chevron_right" at bounding box center [389, 61] width 7 height 7
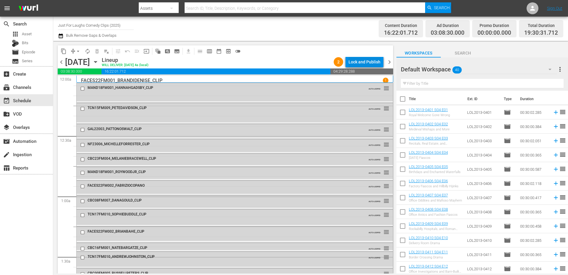
click at [372, 61] on div "Lock and Publish" at bounding box center [365, 62] width 32 height 11
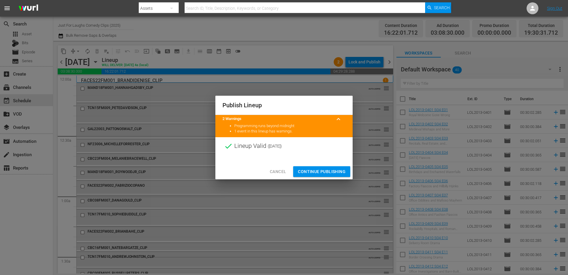
click at [326, 168] on span "Continue Publishing" at bounding box center [322, 171] width 48 height 7
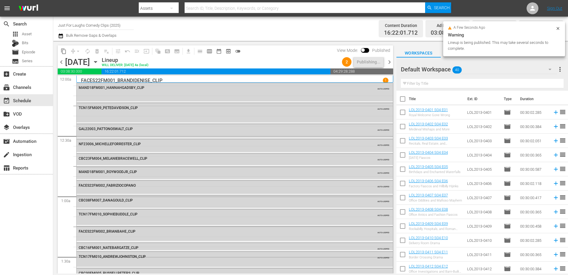
click at [388, 62] on span "chevron_right" at bounding box center [389, 61] width 7 height 7
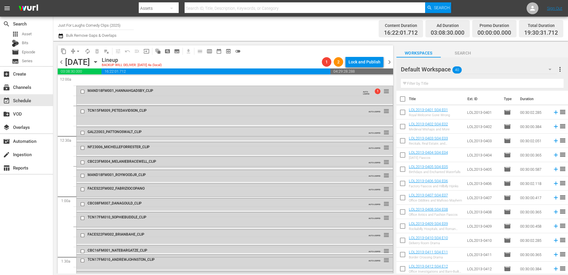
click at [390, 61] on span "chevron_right" at bounding box center [389, 61] width 7 height 7
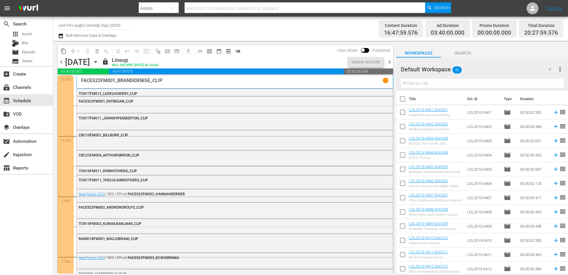
click at [390, 61] on span "chevron_right" at bounding box center [389, 61] width 7 height 7
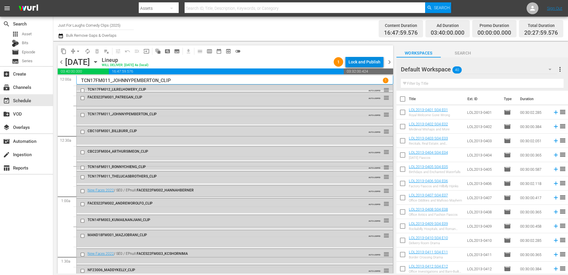
click at [374, 63] on div "Lock and Publish" at bounding box center [365, 62] width 32 height 11
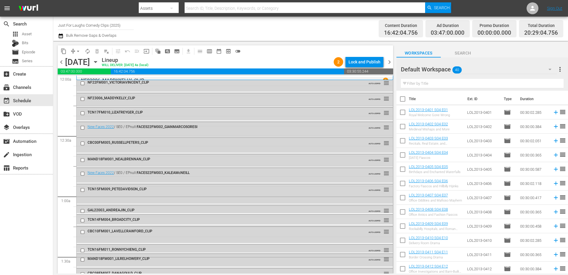
click at [357, 64] on div "Lock and Publish" at bounding box center [365, 62] width 32 height 11
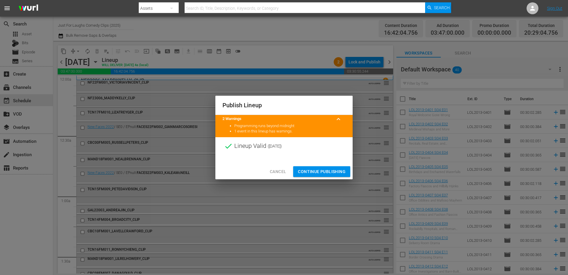
click at [320, 169] on span "Continue Publishing" at bounding box center [322, 171] width 48 height 7
